Goal: Transaction & Acquisition: Purchase product/service

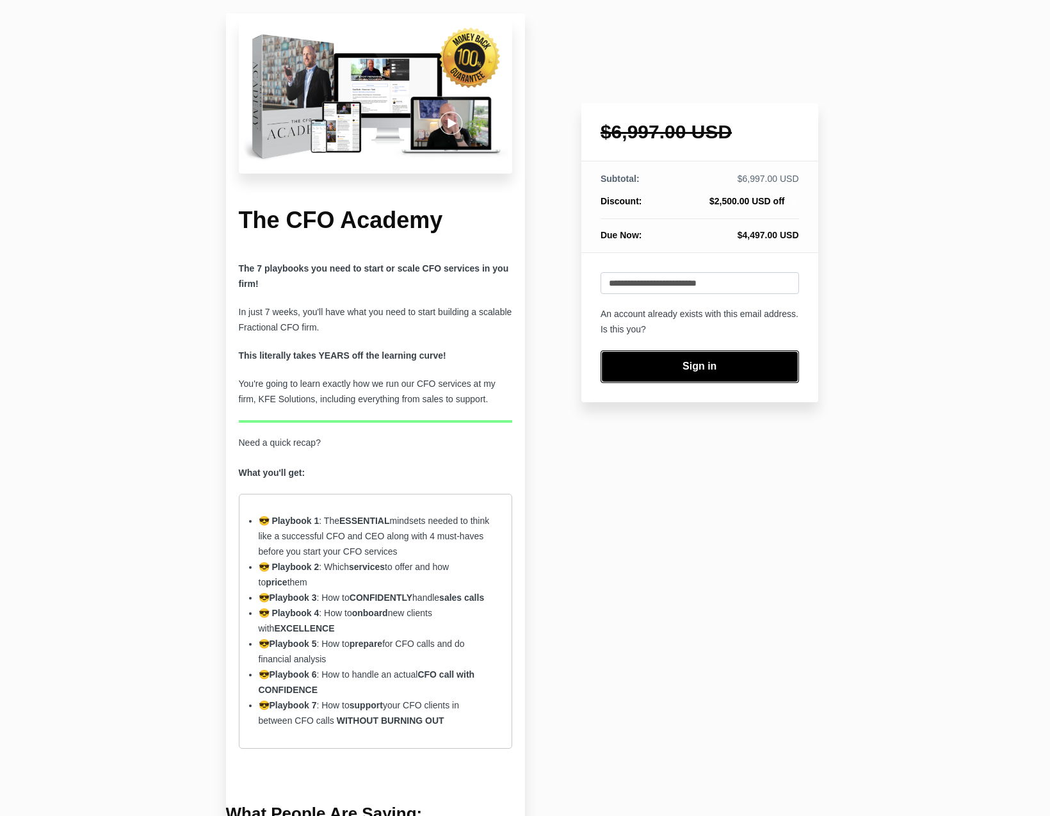
click at [713, 367] on link "Sign in" at bounding box center [700, 366] width 199 height 33
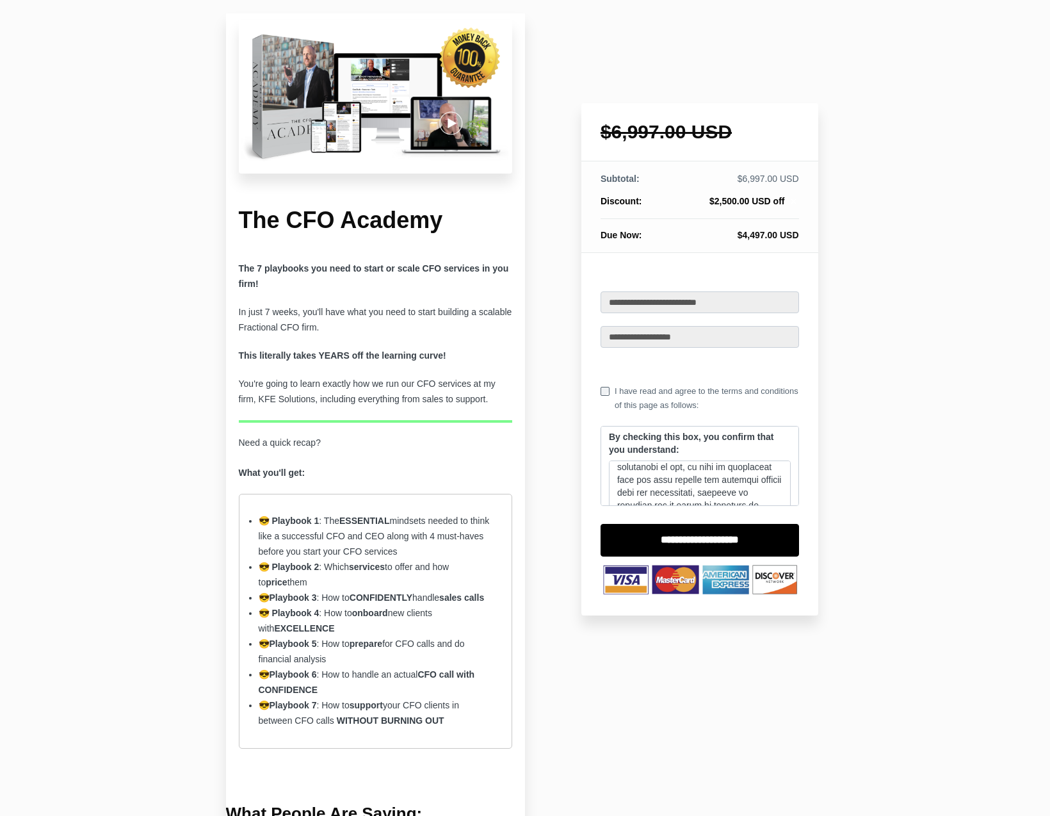
scroll to position [1477, 0]
click at [740, 545] on input "**********" at bounding box center [700, 540] width 199 height 33
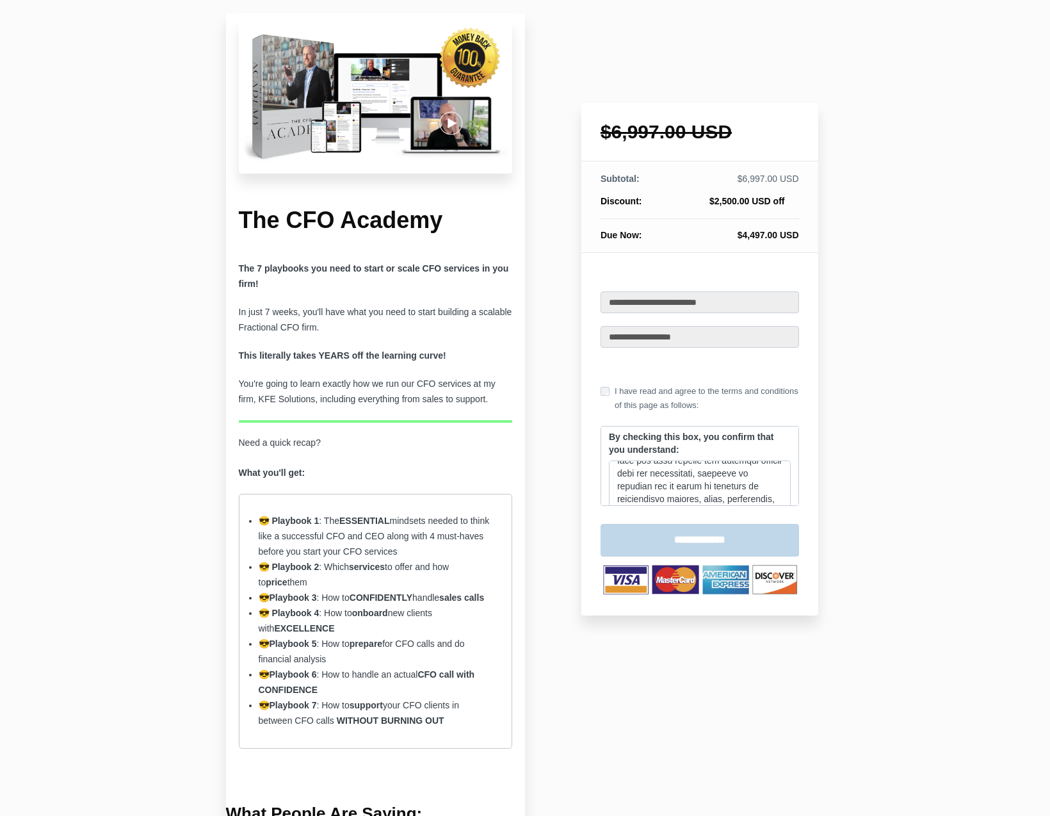
type input "**********"
